Goal: Transaction & Acquisition: Purchase product/service

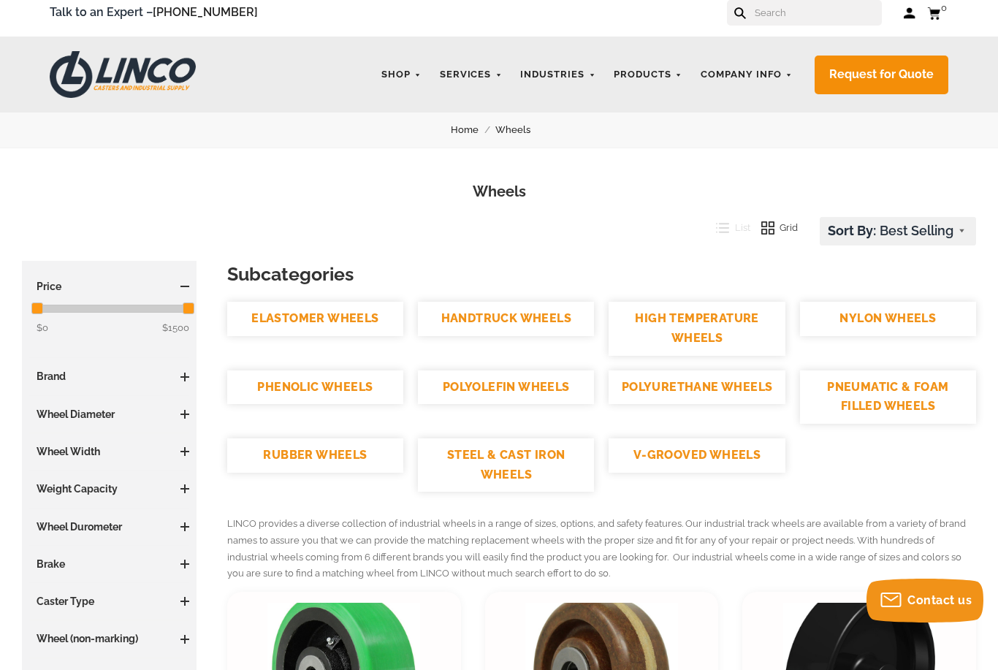
scroll to position [9, 0]
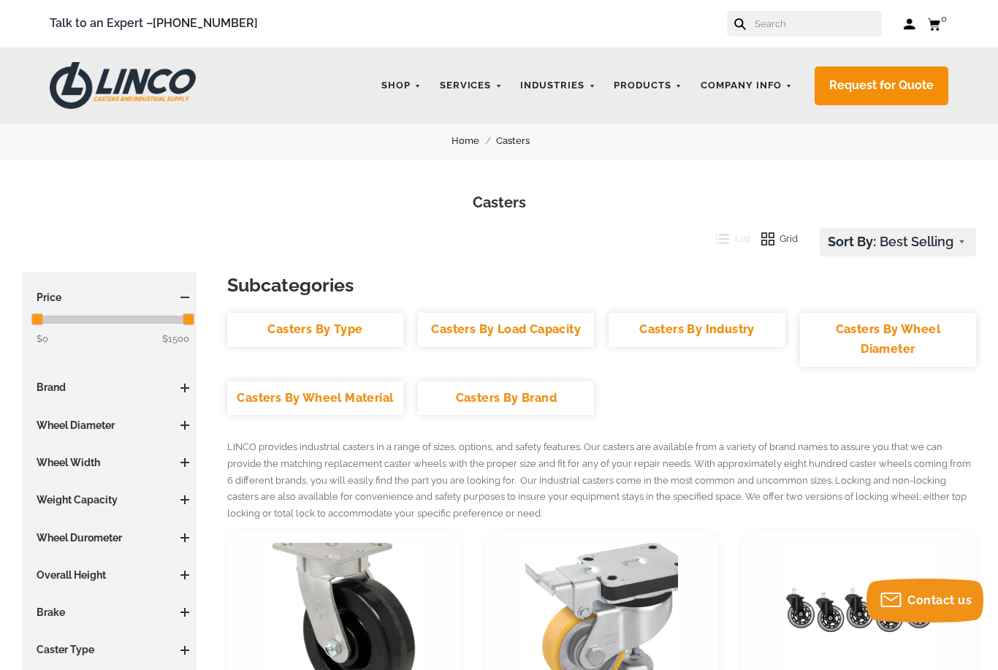
click at [0, 0] on link "WHEELS" at bounding box center [0, 0] width 0 height 0
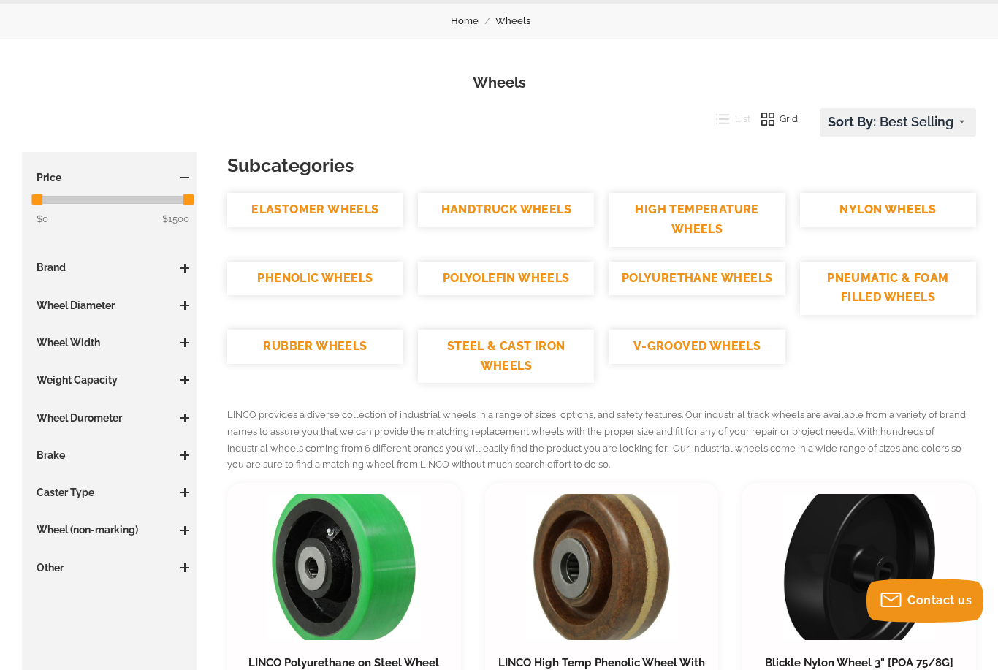
scroll to position [123, 0]
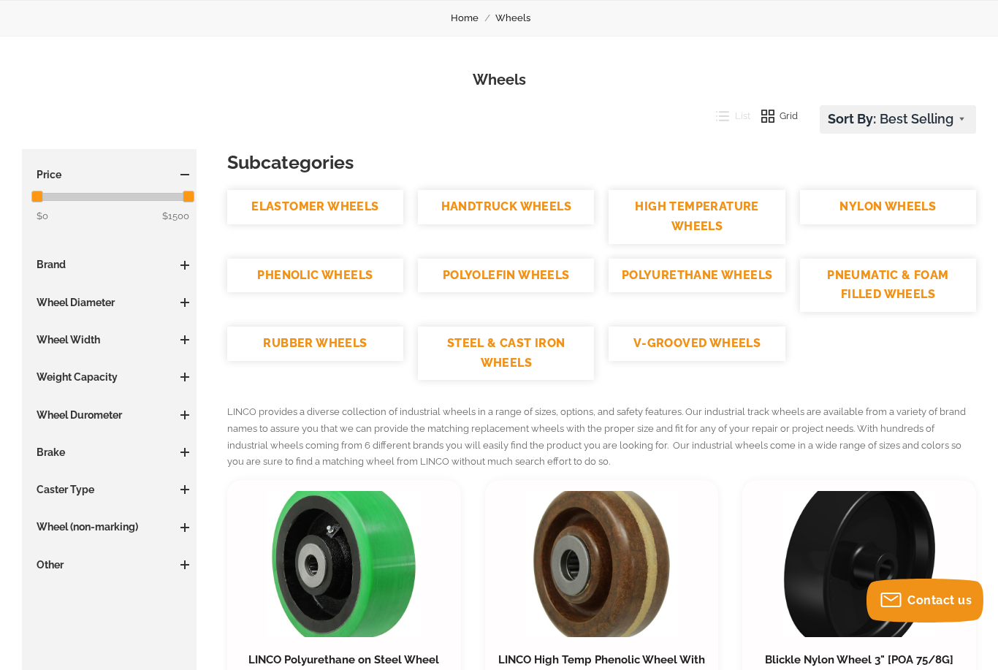
click at [891, 278] on link "PNEUMATIC & FOAM FILLED WHEELS" at bounding box center [888, 285] width 176 height 53
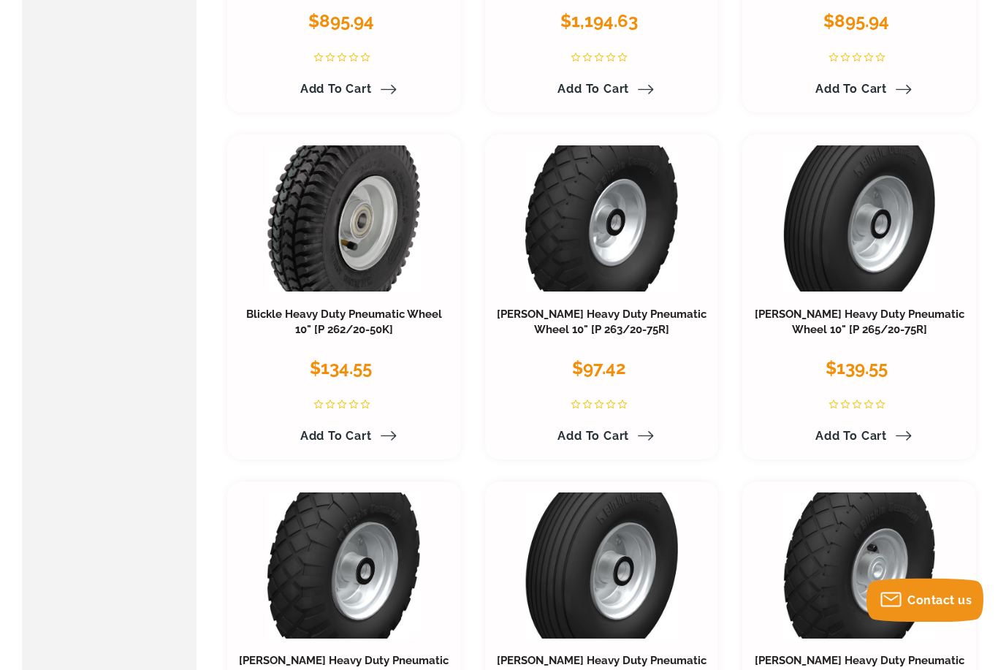
scroll to position [1263, 0]
click at [584, 222] on link at bounding box center [601, 218] width 153 height 146
